Goal: Use online tool/utility: Utilize a website feature to perform a specific function

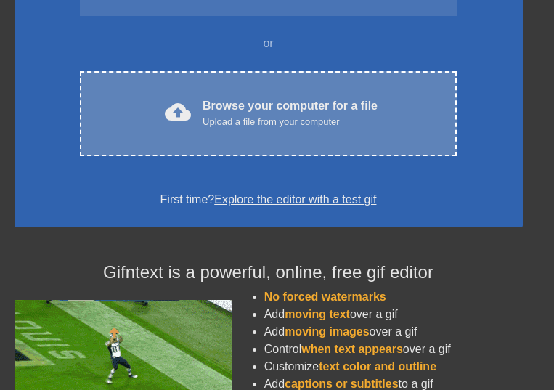
scroll to position [121, 0]
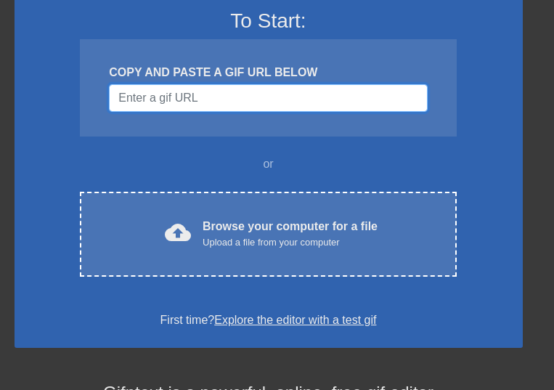
click at [224, 102] on input "Username" at bounding box center [268, 98] width 318 height 28
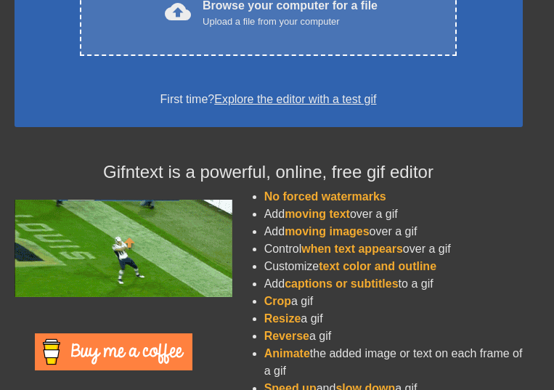
scroll to position [0, 0]
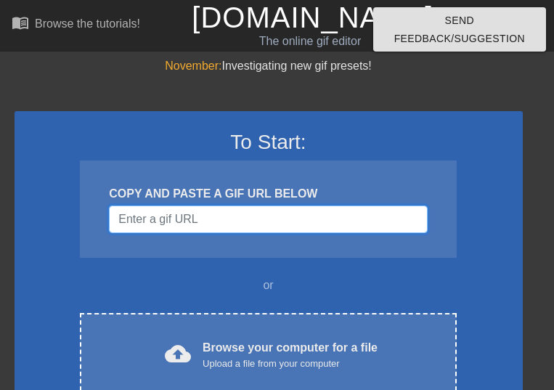
click at [136, 220] on input "Username" at bounding box center [268, 220] width 318 height 28
click at [150, 227] on input "Username" at bounding box center [268, 220] width 318 height 28
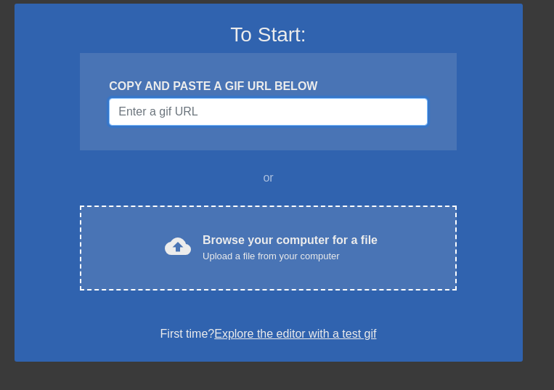
scroll to position [242, 0]
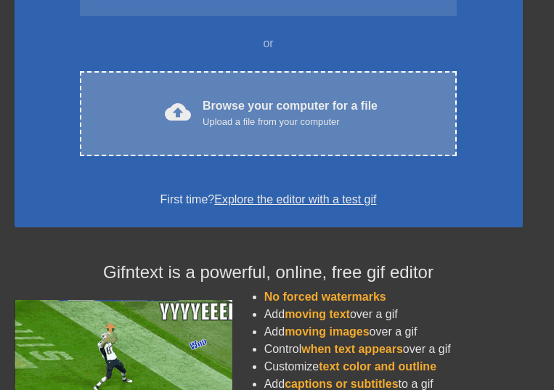
click at [182, 115] on span "cloud_upload" at bounding box center [178, 112] width 26 height 26
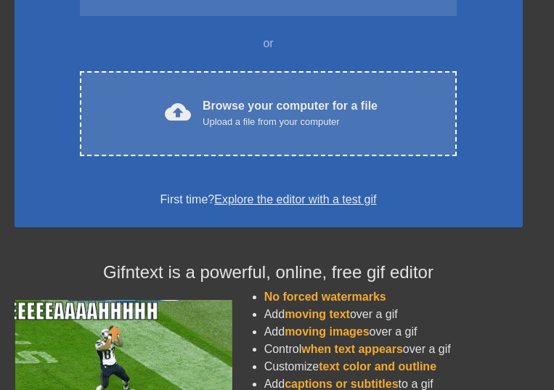
click at [79, 192] on div "First time? Explore the editor with a test gif" at bounding box center [268, 199] width 471 height 17
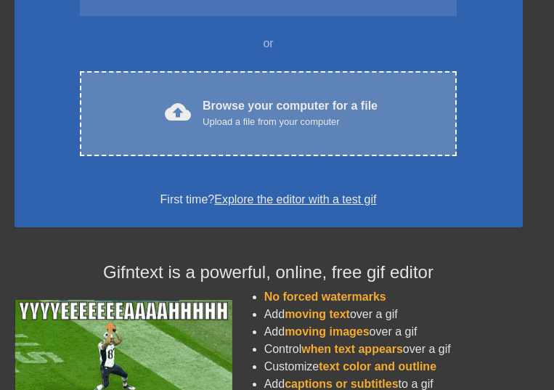
click at [185, 126] on div "cloud_upload" at bounding box center [175, 114] width 32 height 31
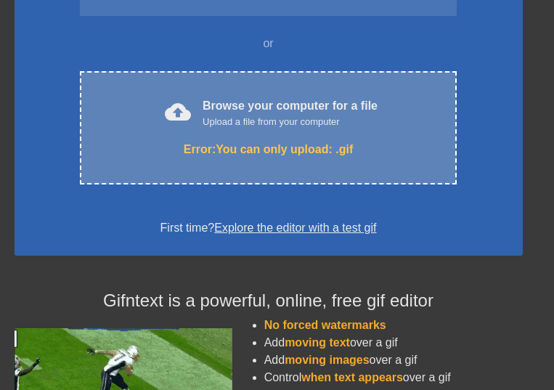
click at [238, 154] on div "Error: You can only upload: .gif" at bounding box center [267, 149] width 315 height 17
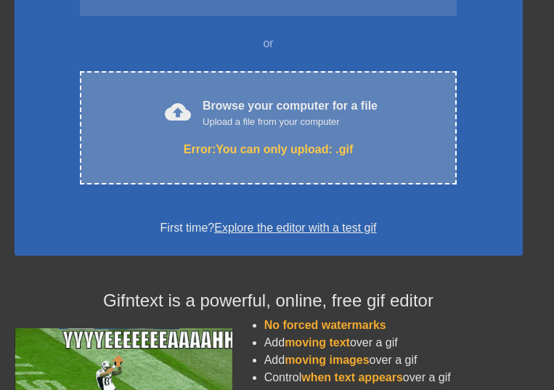
scroll to position [0, 0]
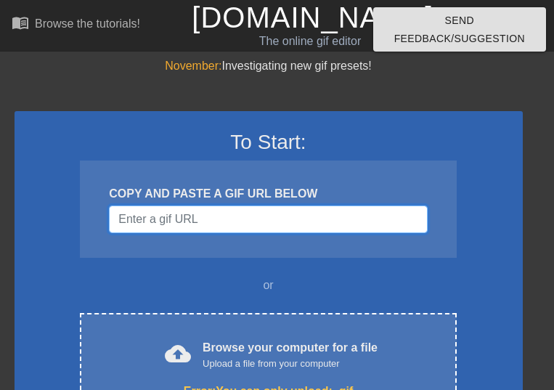
click at [264, 220] on input "Username" at bounding box center [268, 220] width 318 height 28
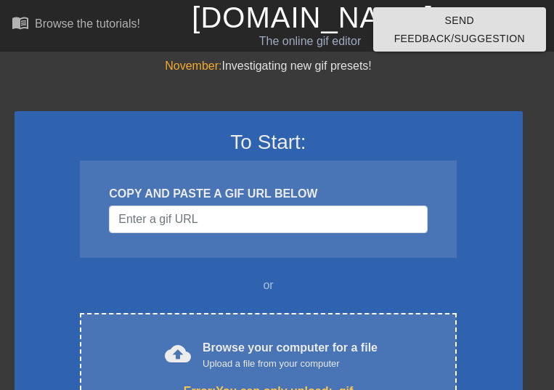
click at [26, 145] on div "To Start: COPY AND PASTE A GIF URL BELOW or cloud_upload Browse your computer f…" at bounding box center [269, 304] width 509 height 387
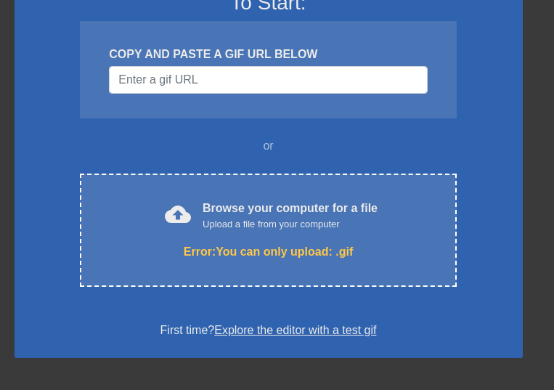
scroll to position [171, 0]
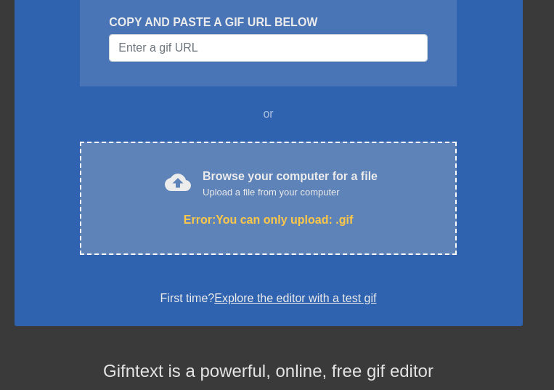
click at [159, 184] on div "cloud_upload Browse your computer for a file Upload a file from your computer" at bounding box center [267, 184] width 315 height 33
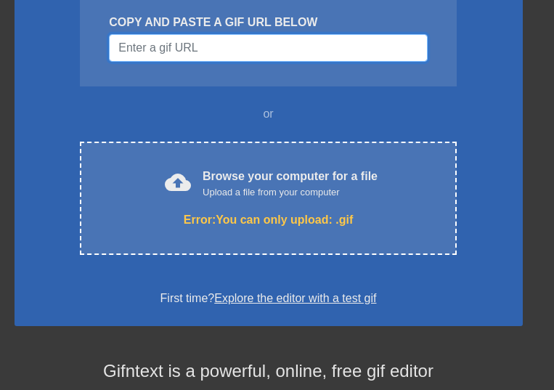
click at [249, 49] on input "Username" at bounding box center [268, 48] width 318 height 28
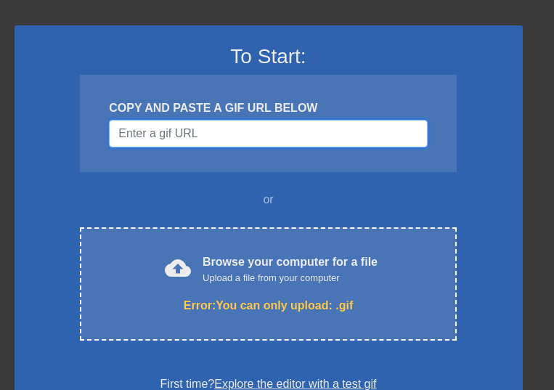
scroll to position [121, 0]
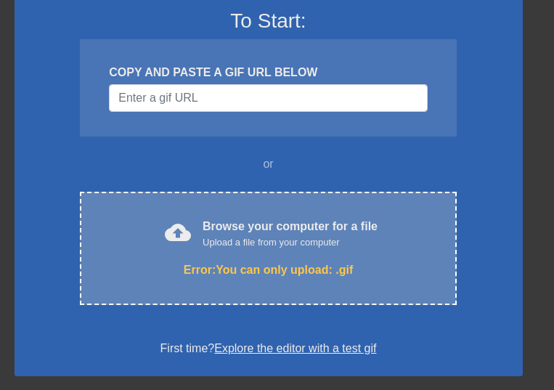
click at [233, 230] on div "Browse your computer for a file Upload a file from your computer" at bounding box center [290, 234] width 175 height 32
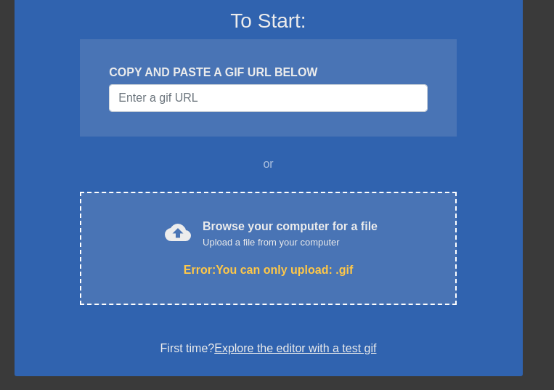
click at [514, 36] on div "To Start: COPY AND PASTE A GIF URL BELOW or cloud_upload Browse your computer f…" at bounding box center [269, 183] width 509 height 387
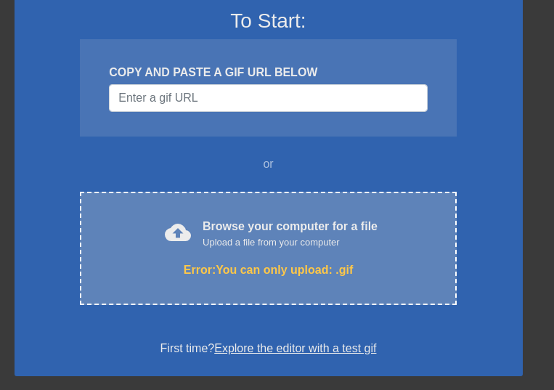
click at [277, 220] on div "Browse your computer for a file Upload a file from your computer" at bounding box center [290, 234] width 175 height 32
click at [233, 227] on div "Browse your computer for a file Upload a file from your computer" at bounding box center [290, 234] width 175 height 32
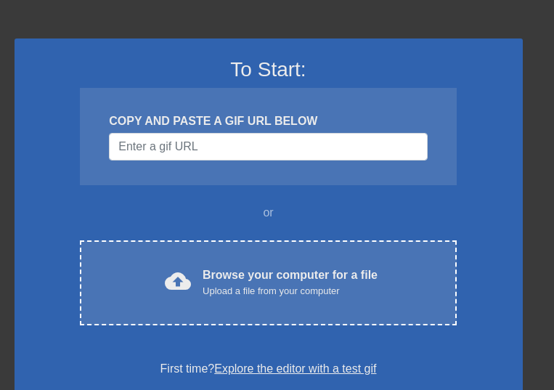
scroll to position [121, 0]
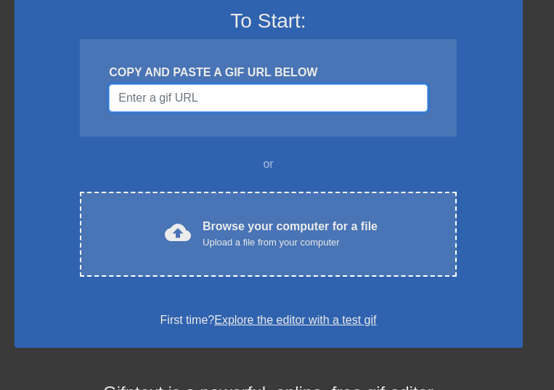
click at [217, 94] on input "Username" at bounding box center [268, 98] width 318 height 28
click at [217, 95] on input "Username" at bounding box center [268, 98] width 318 height 28
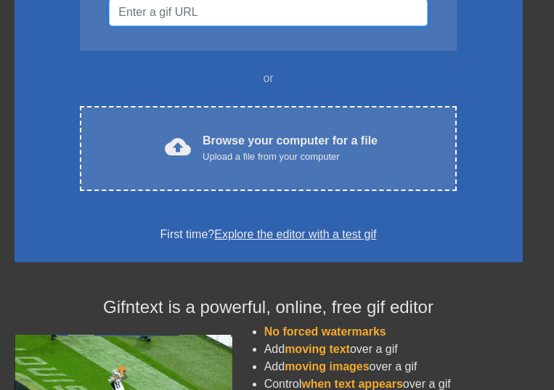
scroll to position [242, 0]
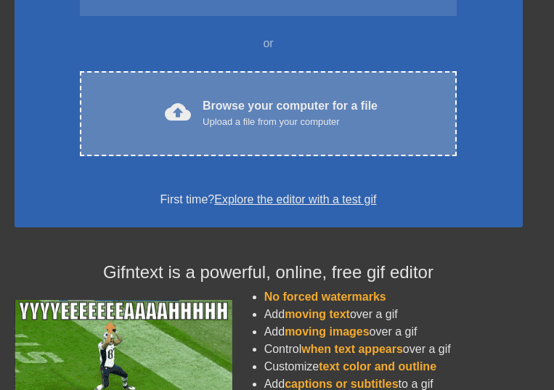
click at [262, 115] on div "Upload a file from your computer" at bounding box center [290, 122] width 175 height 15
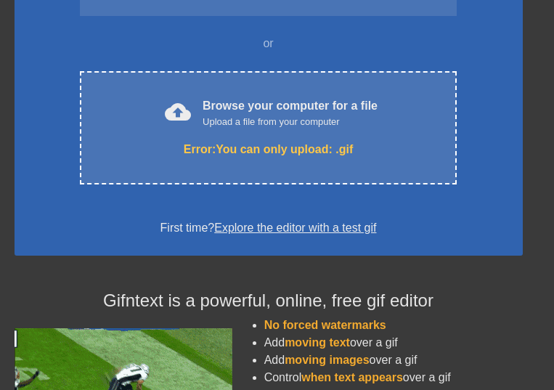
click at [478, 50] on div "or" at bounding box center [268, 43] width 433 height 17
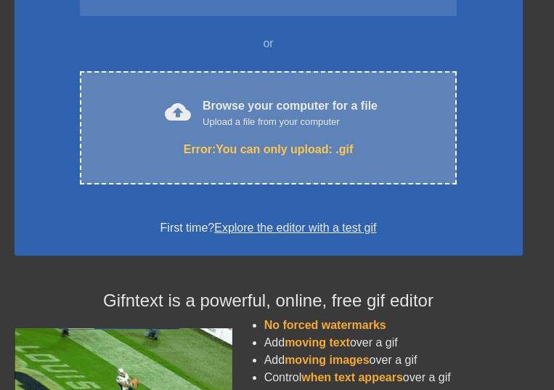
scroll to position [0, 0]
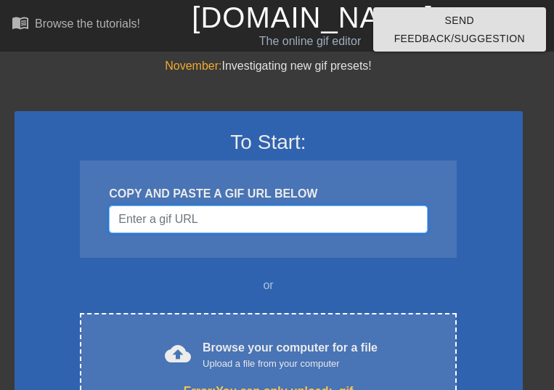
click at [314, 220] on input "Username" at bounding box center [268, 220] width 318 height 28
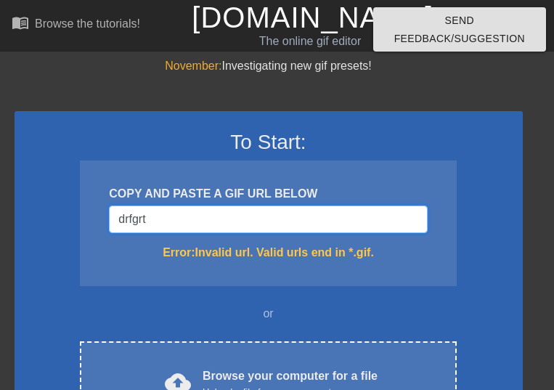
type input "drfgrt"
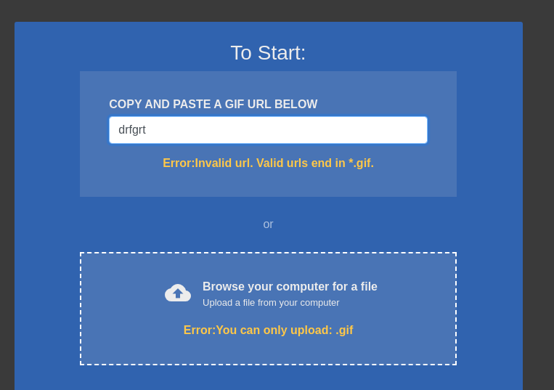
scroll to position [121, 0]
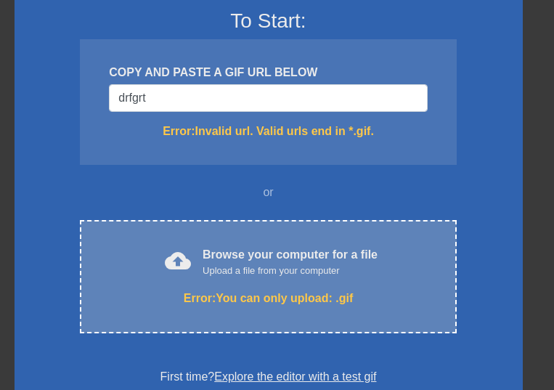
click at [294, 249] on div "Browse your computer for a file Upload a file from your computer" at bounding box center [290, 262] width 175 height 32
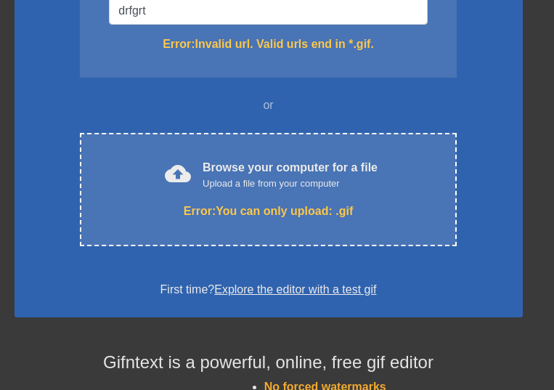
scroll to position [242, 0]
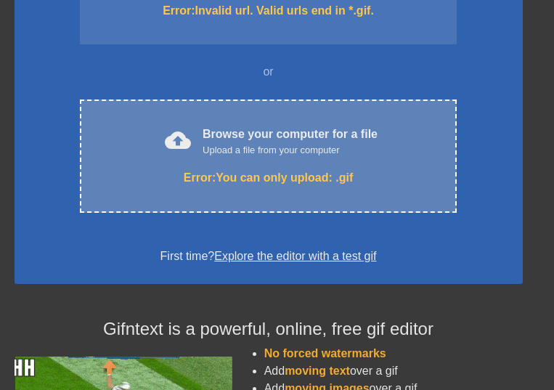
click at [244, 156] on div "Upload a file from your computer" at bounding box center [290, 150] width 175 height 15
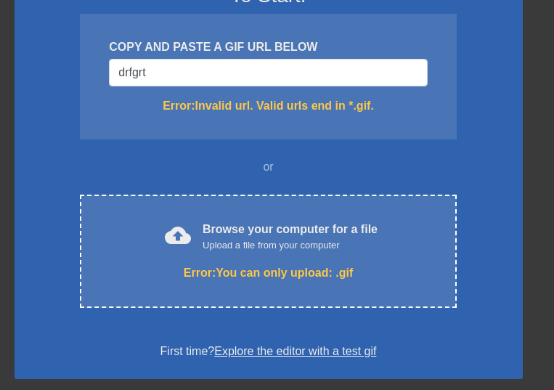
scroll to position [0, 0]
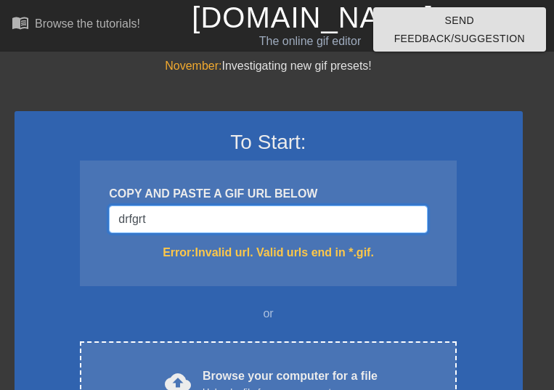
click at [253, 219] on input "drfgrt" at bounding box center [268, 220] width 318 height 28
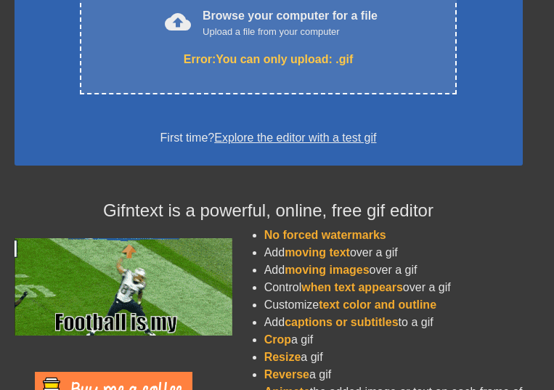
scroll to position [363, 0]
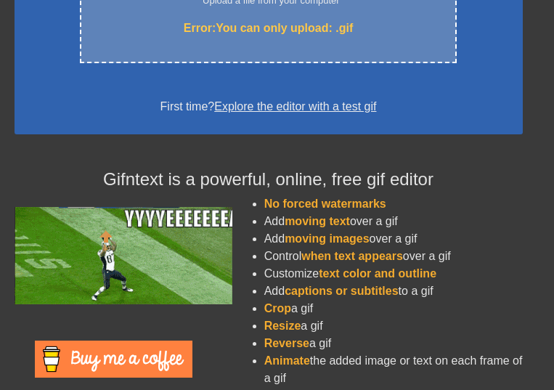
click at [272, 25] on div "Error: You can only upload: .gif" at bounding box center [267, 28] width 315 height 17
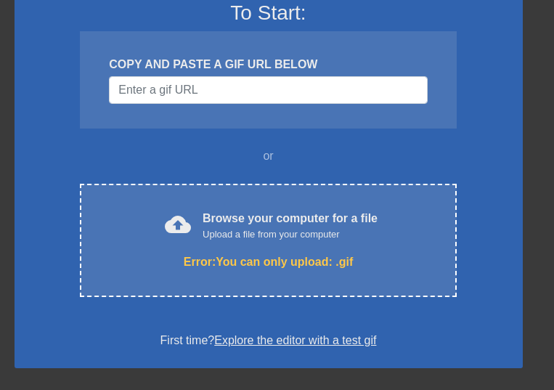
scroll to position [0, 0]
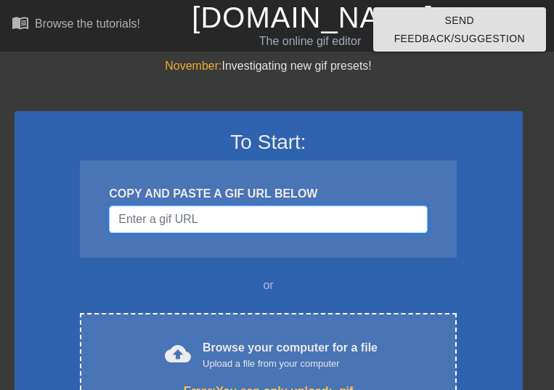
click at [220, 227] on input "Username" at bounding box center [268, 220] width 318 height 28
click at [226, 213] on input "Username" at bounding box center [268, 220] width 318 height 28
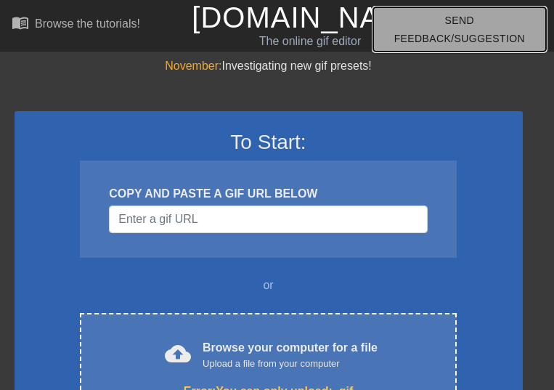
click at [437, 10] on button "Send Feedback/Suggestion" at bounding box center [459, 29] width 173 height 44
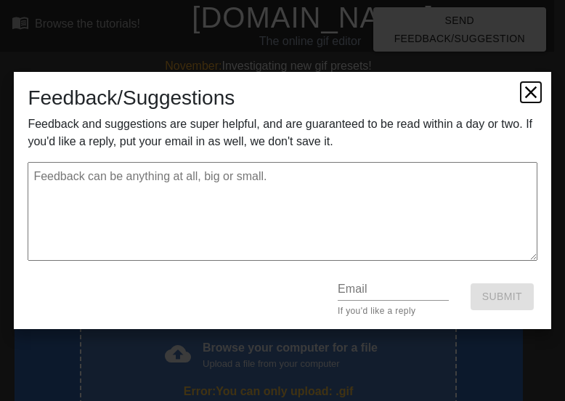
click at [523, 95] on icon at bounding box center [531, 92] width 20 height 20
type textarea "x"
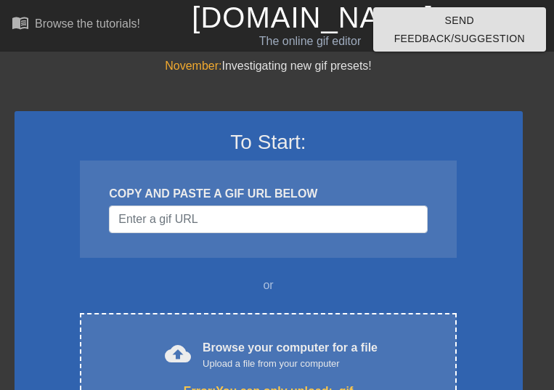
drag, startPoint x: 368, startPoint y: 139, endPoint x: 270, endPoint y: 148, distance: 98.5
click at [270, 148] on h3 "To Start:" at bounding box center [268, 142] width 471 height 25
click at [472, 149] on h3 "To Start:" at bounding box center [268, 142] width 471 height 25
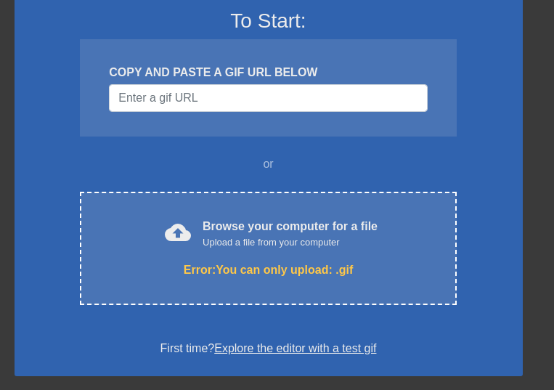
scroll to position [242, 0]
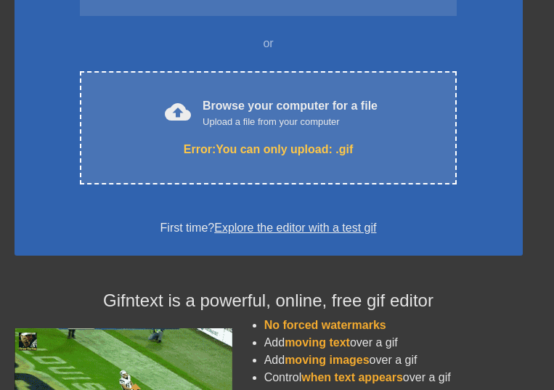
click at [273, 134] on div "cloud_upload Browse your computer for a file Upload a file from your computer E…" at bounding box center [268, 127] width 376 height 113
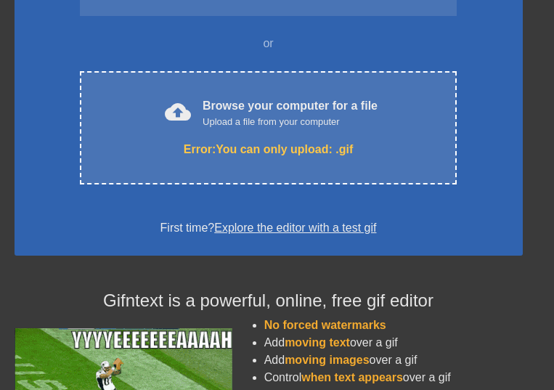
click at [37, 103] on div "To Start: COPY AND PASTE A GIF URL BELOW or cloud_upload Browse your computer f…" at bounding box center [269, 62] width 509 height 387
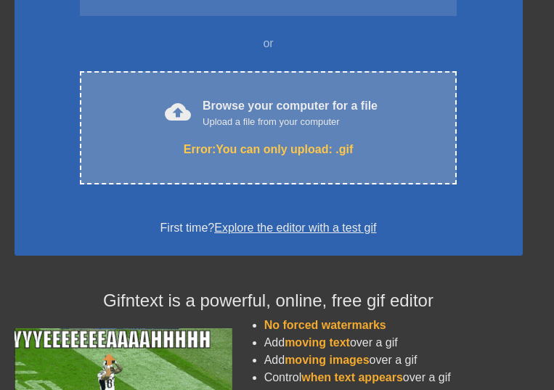
scroll to position [0, 0]
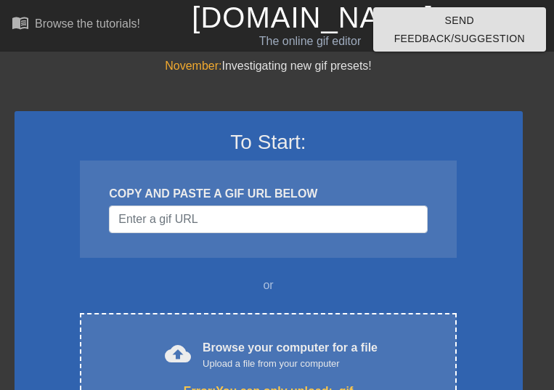
click at [323, 9] on link "[DOMAIN_NAME]" at bounding box center [313, 17] width 242 height 32
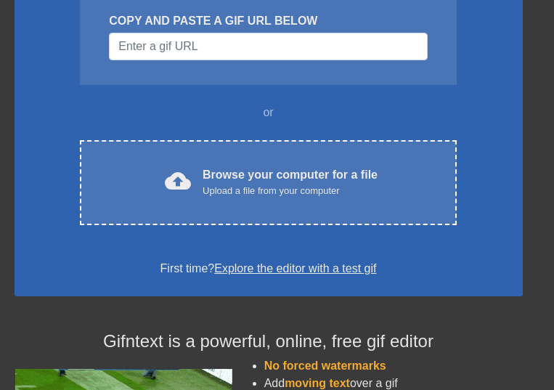
scroll to position [121, 0]
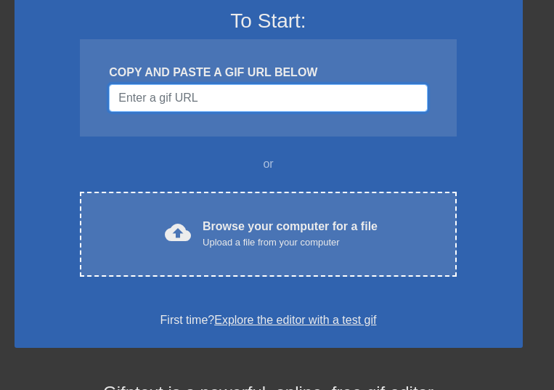
click at [282, 101] on input "Username" at bounding box center [268, 98] width 318 height 28
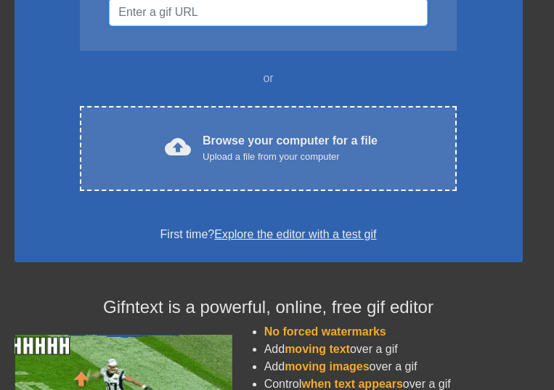
scroll to position [242, 0]
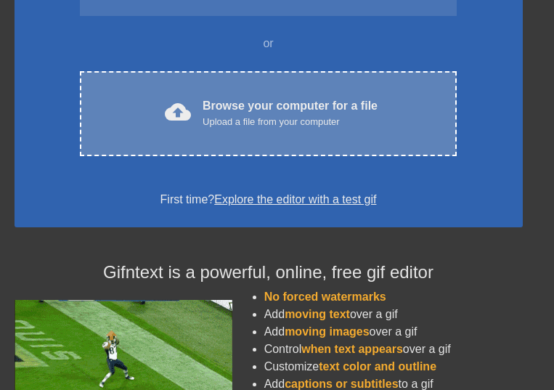
click at [264, 121] on div "Upload a file from your computer" at bounding box center [290, 122] width 175 height 15
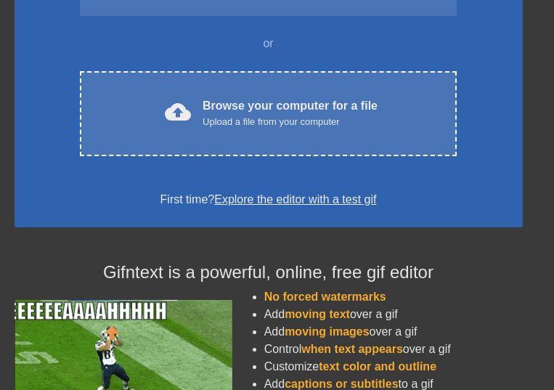
click at [44, 98] on div "To Start: COPY AND PASTE A GIF URL BELOW or cloud_upload Browse your computer f…" at bounding box center [269, 48] width 509 height 358
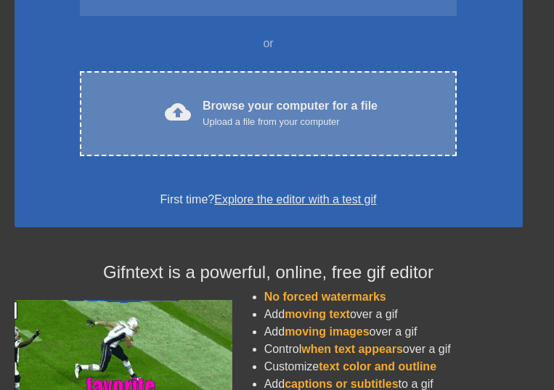
click at [190, 102] on span "cloud_upload" at bounding box center [178, 112] width 26 height 26
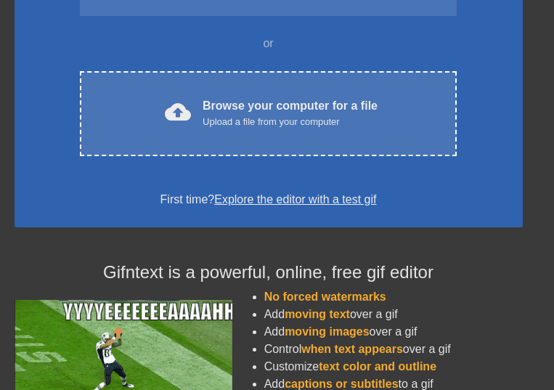
click at [497, 36] on div "To Start: COPY AND PASTE A GIF URL BELOW or cloud_upload Browse your computer f…" at bounding box center [269, 48] width 509 height 358
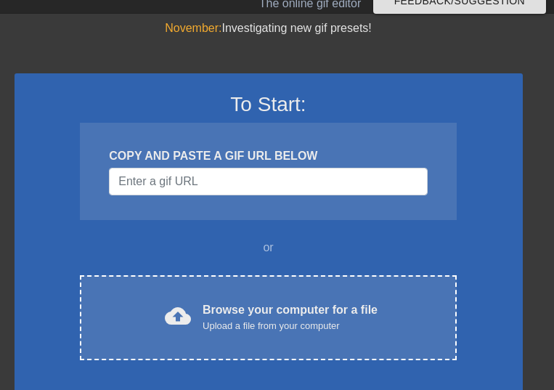
scroll to position [0, 0]
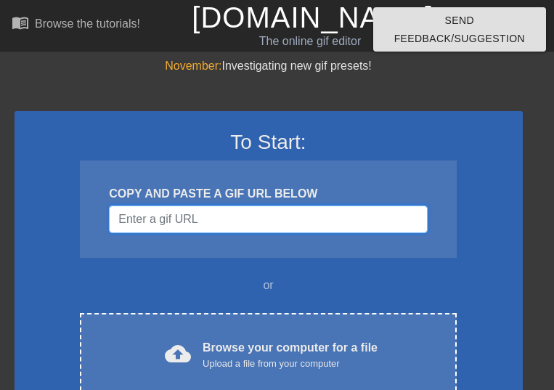
click at [250, 230] on input "Username" at bounding box center [268, 220] width 318 height 28
paste input "v"
type input "v"
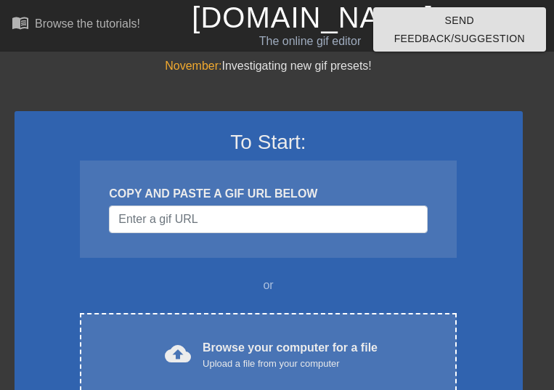
click at [264, 193] on div "COPY AND PASTE A GIF URL BELOW" at bounding box center [268, 193] width 318 height 17
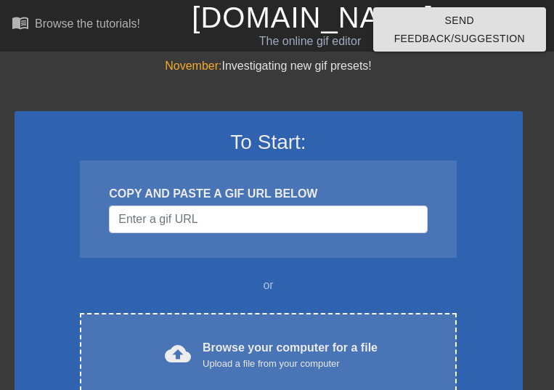
click at [240, 192] on div "COPY AND PASTE A GIF URL BELOW" at bounding box center [268, 193] width 318 height 17
